Goal: Information Seeking & Learning: Learn about a topic

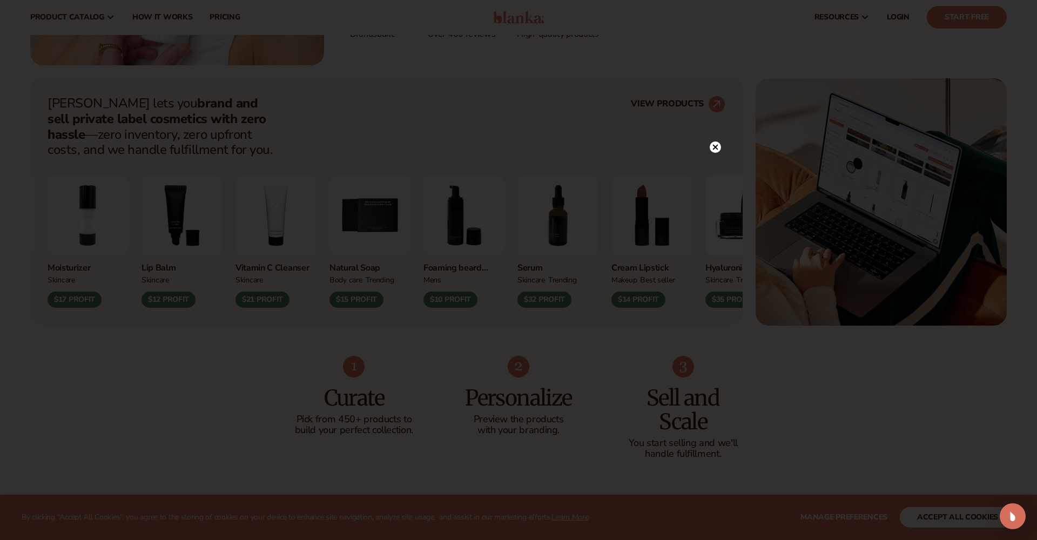
scroll to position [241, 0]
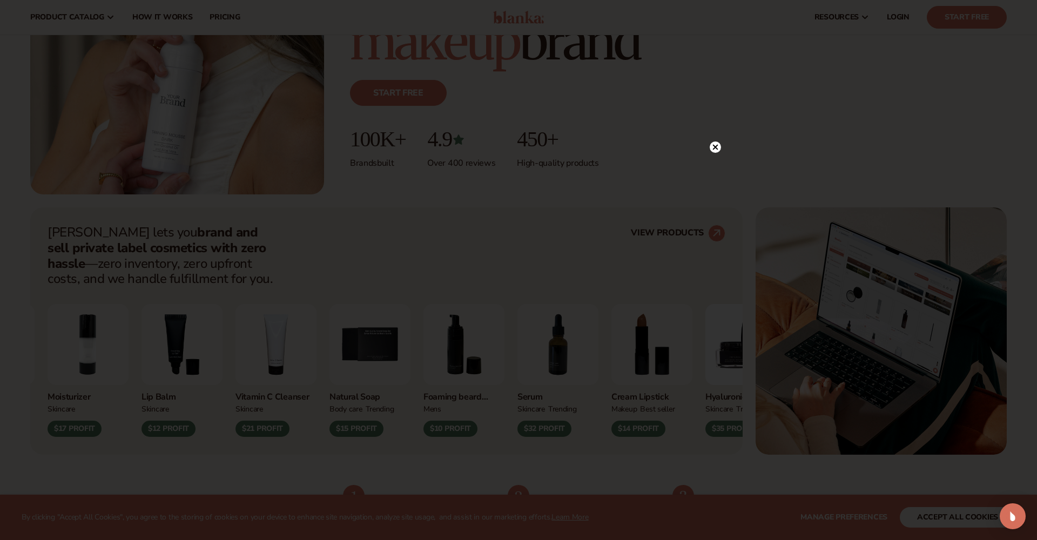
click at [716, 149] on icon at bounding box center [715, 146] width 5 height 5
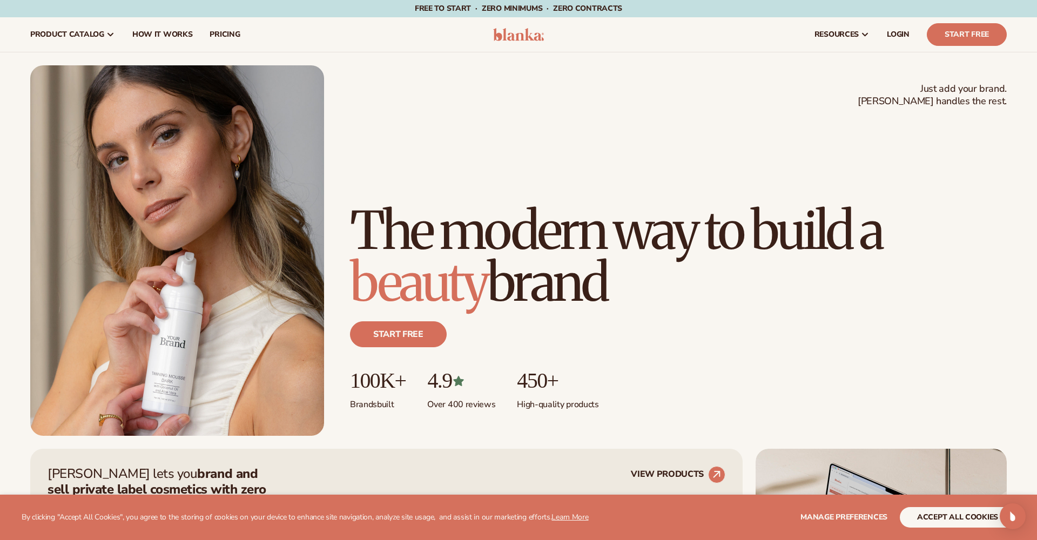
scroll to position [0, 0]
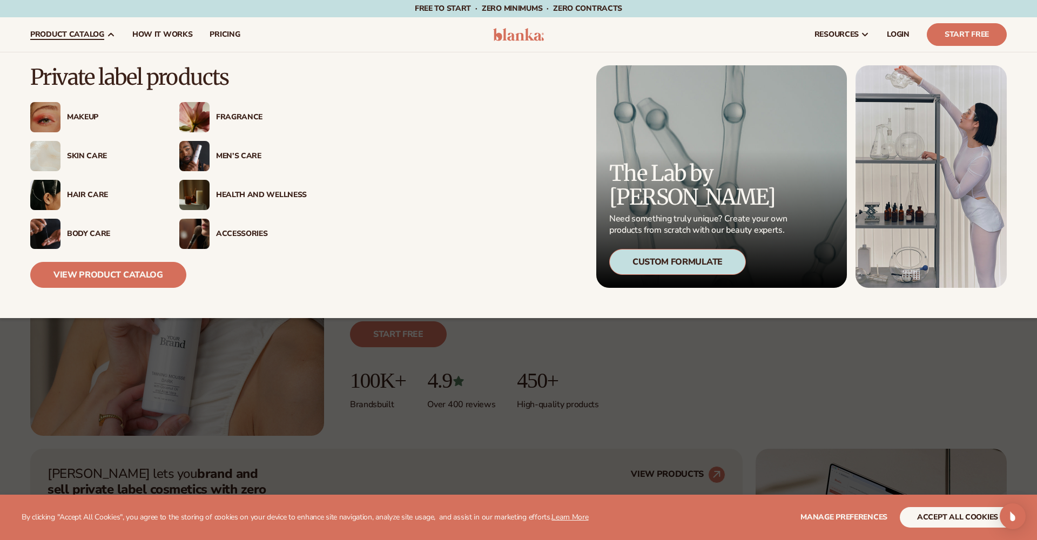
click at [90, 231] on div "Body Care" at bounding box center [112, 233] width 91 height 9
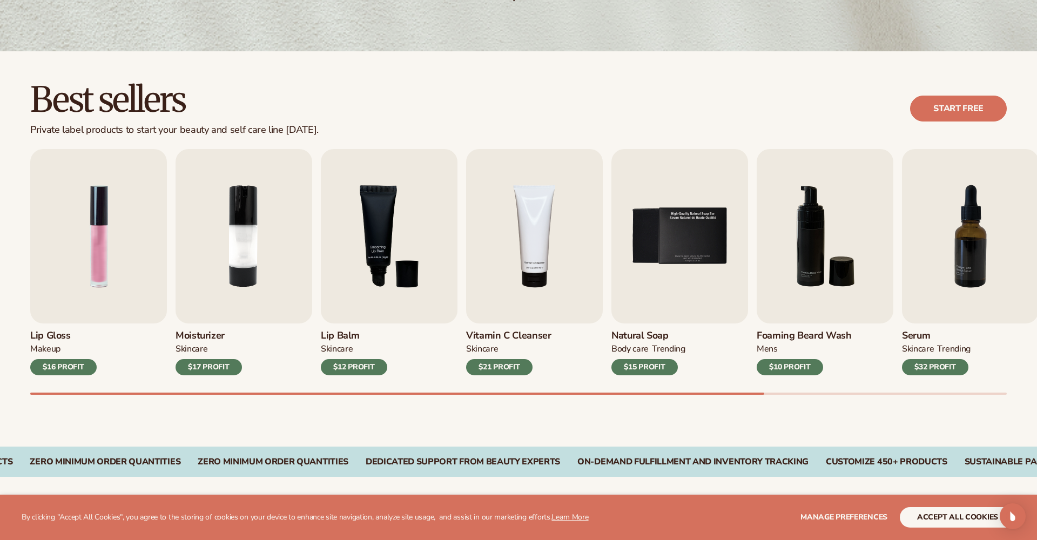
scroll to position [316, 0]
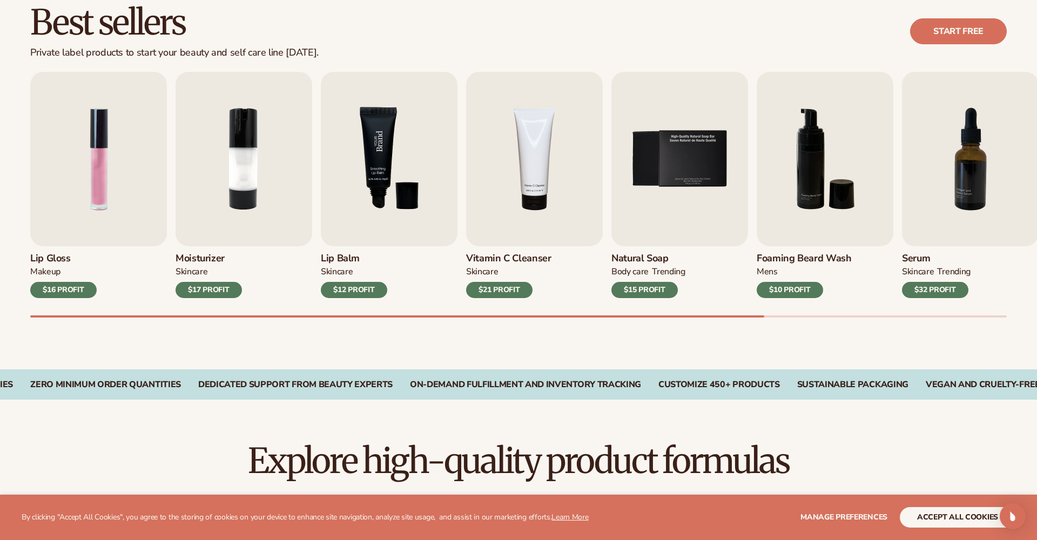
click at [404, 200] on img "3 / 9" at bounding box center [389, 159] width 137 height 174
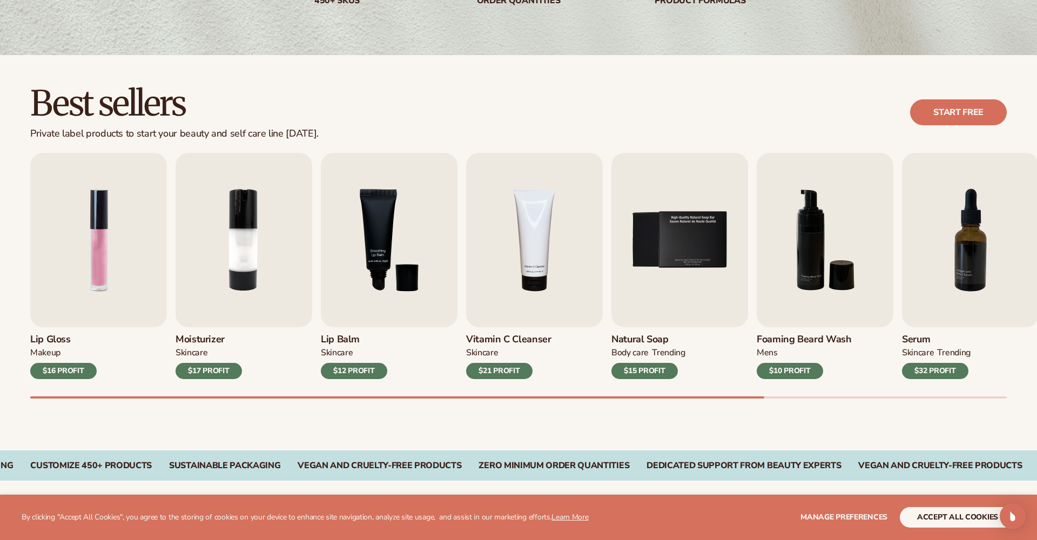
scroll to position [260, 0]
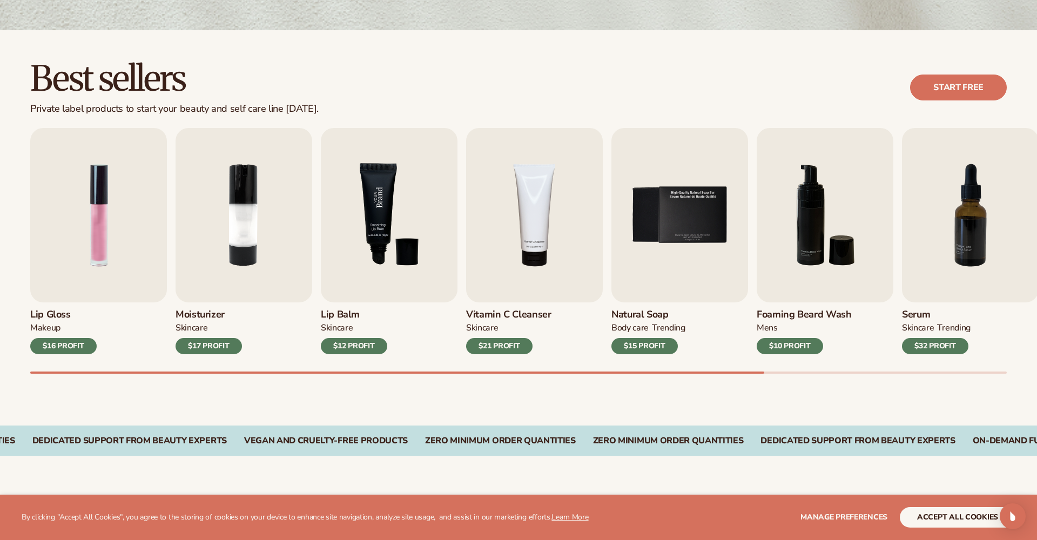
click at [372, 258] on img "3 / 9" at bounding box center [389, 215] width 137 height 174
click at [541, 280] on img "4 / 9" at bounding box center [534, 215] width 137 height 174
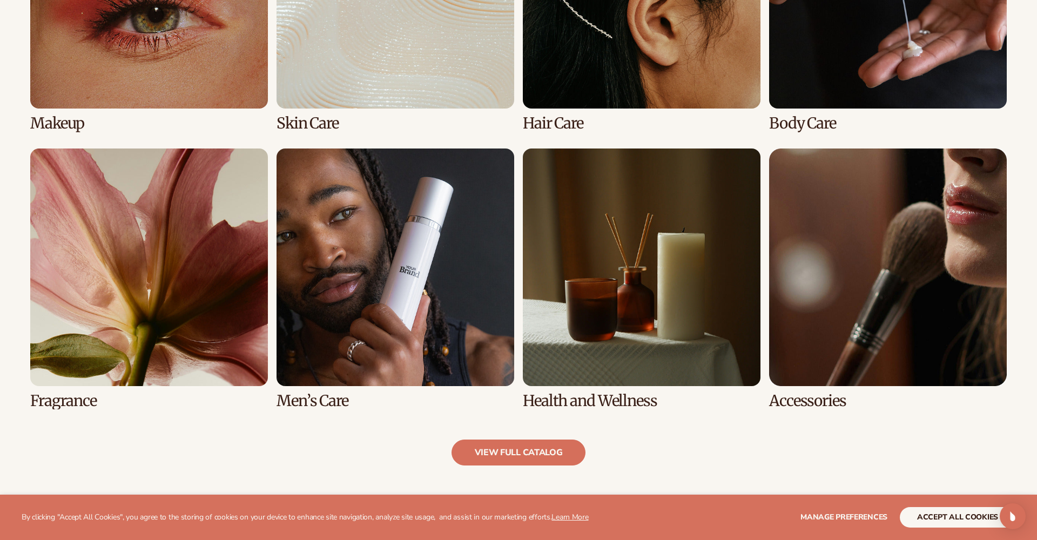
scroll to position [945, 0]
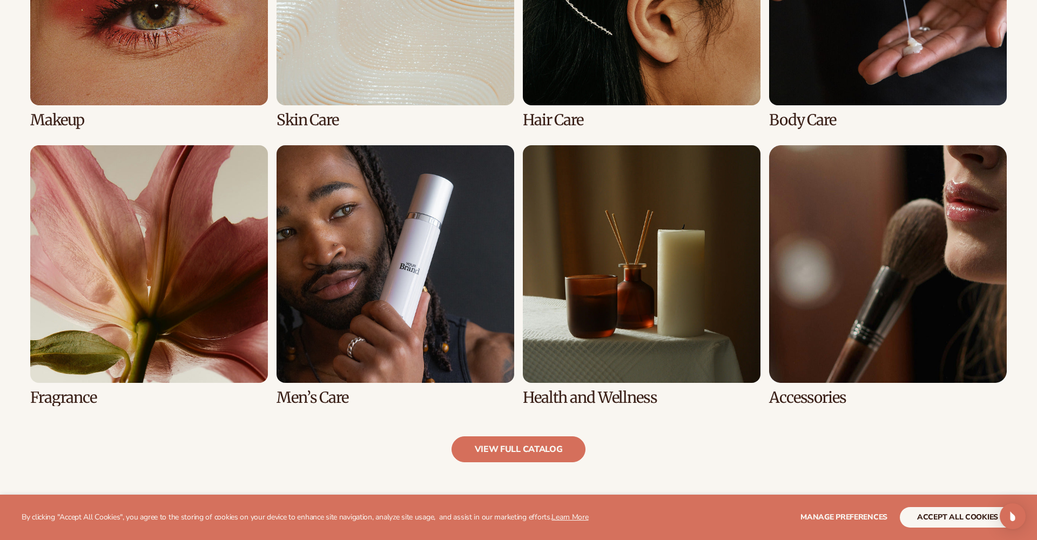
click at [631, 309] on link "7 / 8" at bounding box center [642, 275] width 238 height 261
